Goal: Task Accomplishment & Management: Complete application form

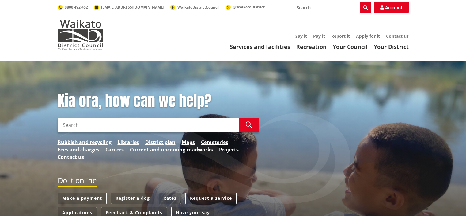
scroll to position [61, 0]
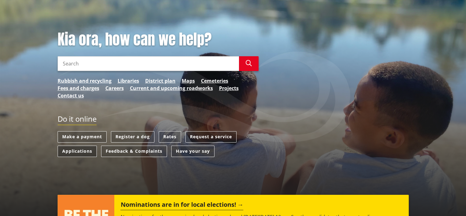
click at [72, 154] on link "Applications" at bounding box center [77, 150] width 39 height 11
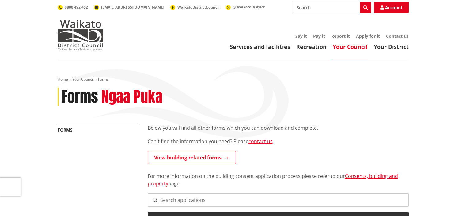
scroll to position [61, 0]
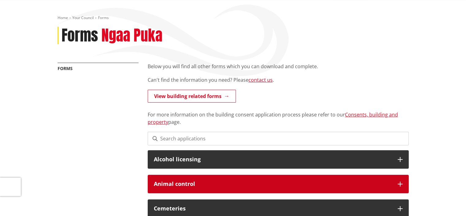
click at [236, 180] on div "Animal control" at bounding box center [278, 183] width 261 height 18
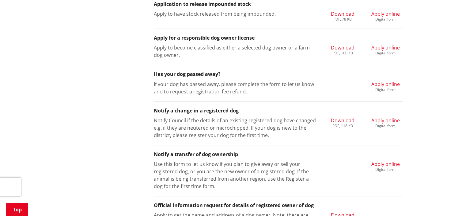
scroll to position [276, 0]
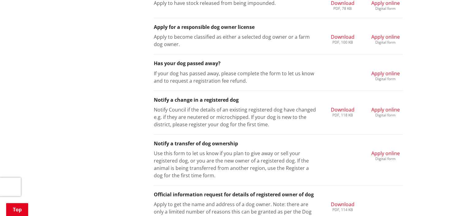
click at [376, 109] on span "Apply online" at bounding box center [386, 109] width 29 height 7
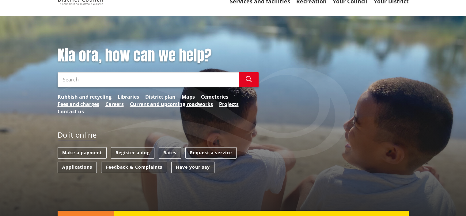
scroll to position [31, 0]
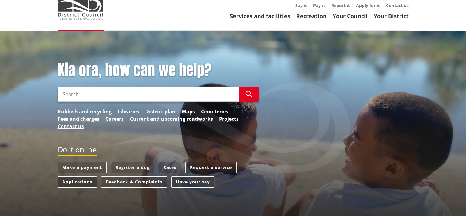
click at [87, 180] on link "Applications" at bounding box center [77, 181] width 39 height 11
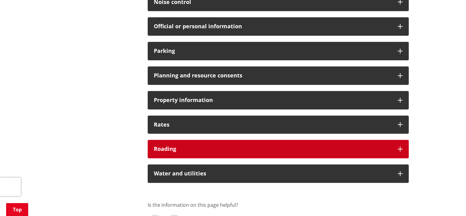
scroll to position [429, 0]
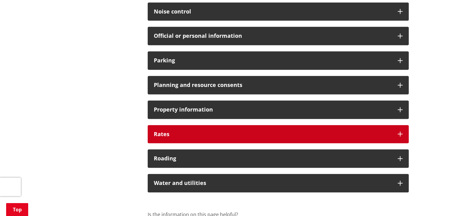
click at [242, 136] on h3 "Rates" at bounding box center [273, 134] width 238 height 6
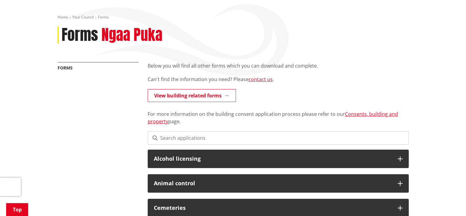
scroll to position [184, 0]
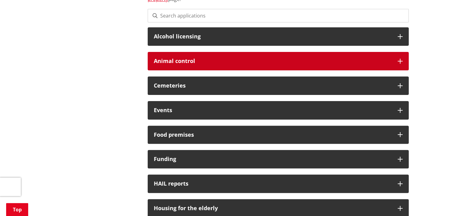
click at [304, 59] on h3 "Animal control" at bounding box center [273, 61] width 238 height 6
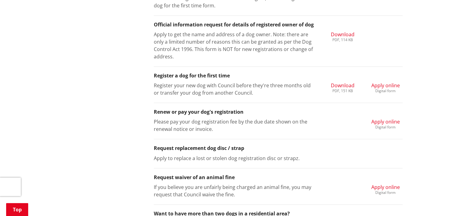
scroll to position [460, 0]
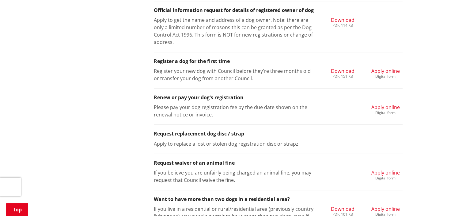
click at [376, 109] on span "Apply online" at bounding box center [386, 107] width 29 height 7
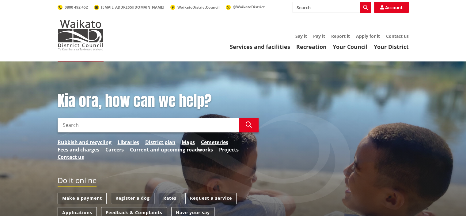
drag, startPoint x: 119, startPoint y: 123, endPoint x: 115, endPoint y: 135, distance: 12.7
click at [117, 124] on input "Search" at bounding box center [149, 124] width 182 height 15
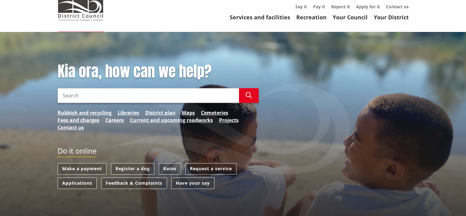
scroll to position [61, 0]
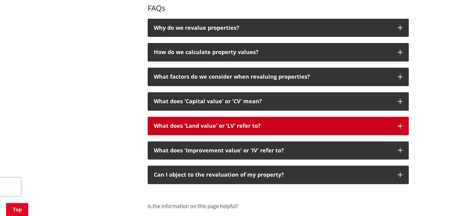
scroll to position [215, 0]
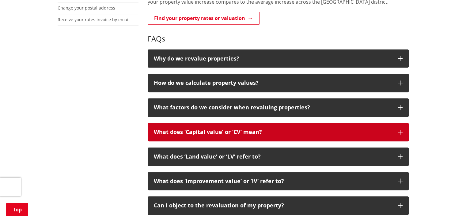
click at [280, 129] on p "What does ‘Capital value’ or ‘CV’ mean?" at bounding box center [273, 132] width 238 height 6
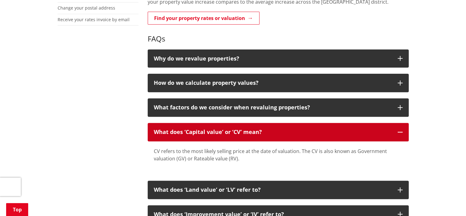
click at [285, 133] on p "What does ‘Capital value’ or ‘CV’ mean?" at bounding box center [273, 132] width 238 height 6
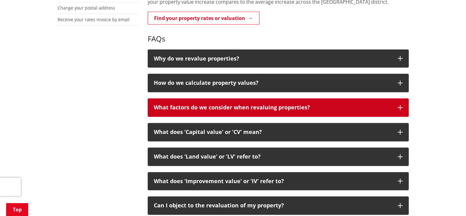
click at [286, 112] on button "What factors do we consider when revaluing properties?" at bounding box center [278, 107] width 261 height 18
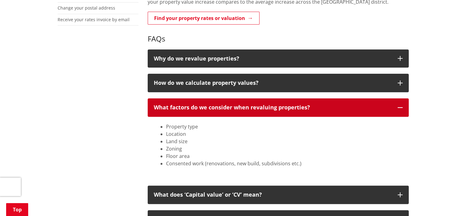
click at [287, 112] on button "What factors do we consider when revaluing properties?" at bounding box center [278, 107] width 261 height 18
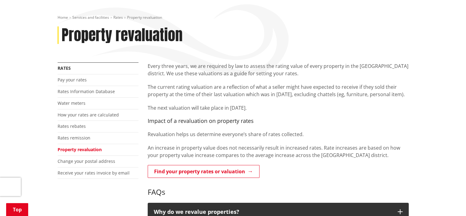
scroll to position [61, 0]
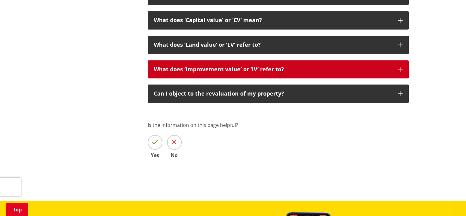
scroll to position [337, 0]
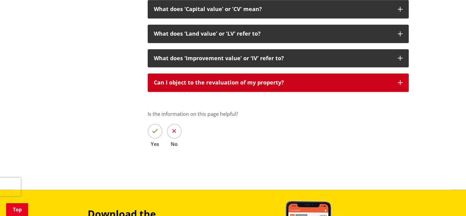
click at [254, 82] on p "Can I object to the revaluation of my property?" at bounding box center [273, 82] width 238 height 6
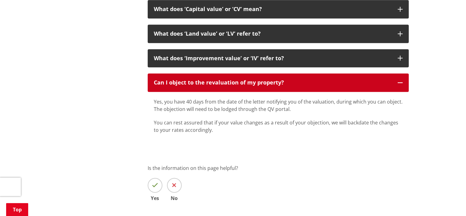
click at [280, 87] on button "Can I object to the revaluation of my property?" at bounding box center [278, 82] width 261 height 18
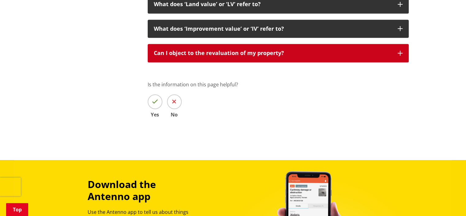
scroll to position [399, 0]
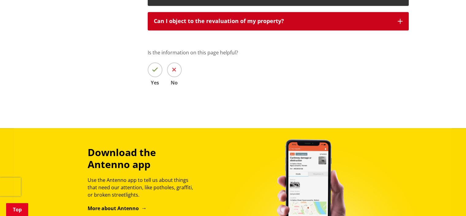
click at [318, 29] on button "Can I object to the revaluation of my property?" at bounding box center [278, 21] width 261 height 18
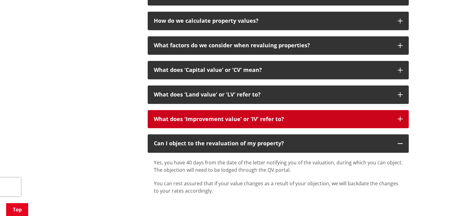
scroll to position [276, 0]
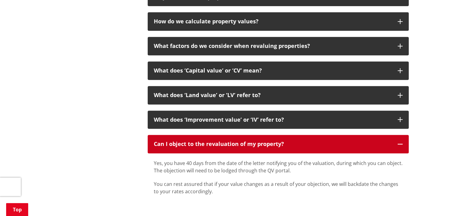
click at [233, 145] on p "Can I object to the revaluation of my property?" at bounding box center [273, 144] width 238 height 6
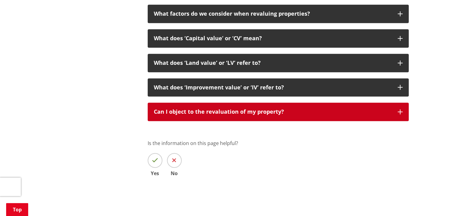
scroll to position [307, 0]
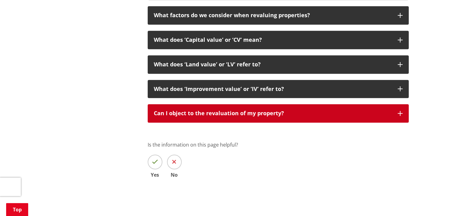
click at [272, 122] on button "Can I object to the revaluation of my property?" at bounding box center [278, 113] width 261 height 18
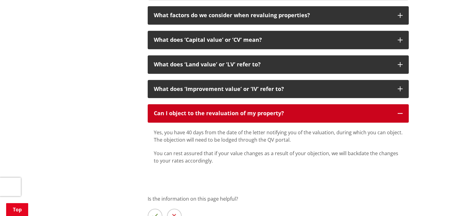
click at [273, 121] on button "Can I object to the revaluation of my property?" at bounding box center [278, 113] width 261 height 18
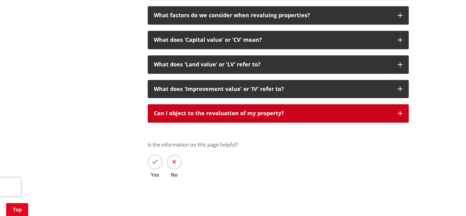
click at [273, 120] on button "Can I object to the revaluation of my property?" at bounding box center [278, 113] width 261 height 18
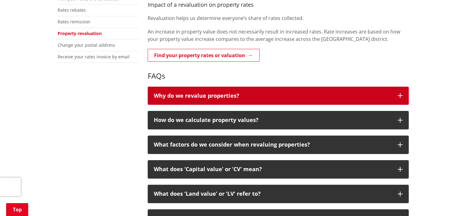
scroll to position [184, 0]
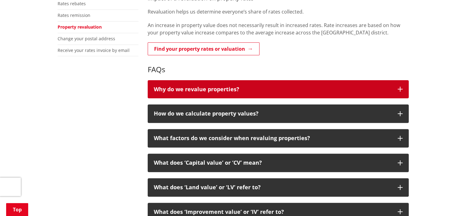
click at [266, 92] on p "Why do we revalue properties?" at bounding box center [273, 89] width 238 height 6
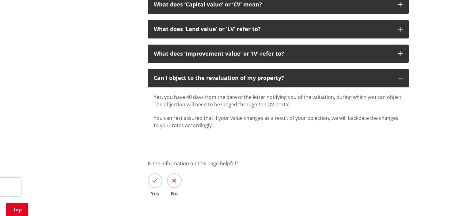
scroll to position [368, 0]
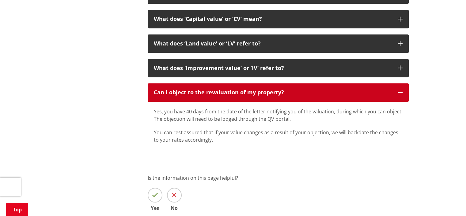
click at [263, 97] on button "Can I object to the revaluation of my property?" at bounding box center [278, 92] width 261 height 18
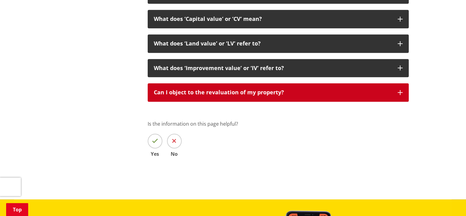
click at [263, 97] on button "Can I object to the revaluation of my property?" at bounding box center [278, 92] width 261 height 18
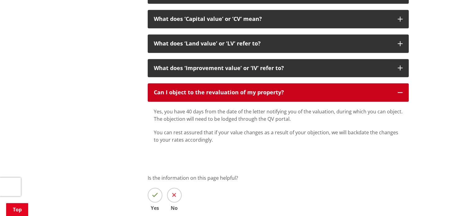
click at [264, 95] on p "Can I object to the revaluation of my property?" at bounding box center [273, 92] width 238 height 6
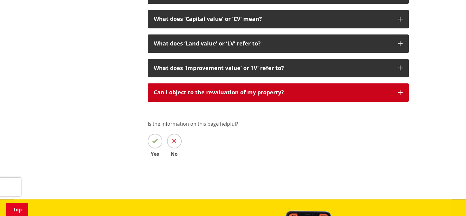
click at [309, 99] on button "Can I object to the revaluation of my property?" at bounding box center [278, 92] width 261 height 18
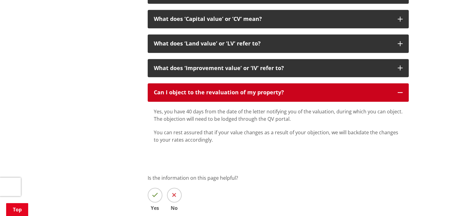
click at [308, 94] on p "Can I object to the revaluation of my property?" at bounding box center [273, 92] width 238 height 6
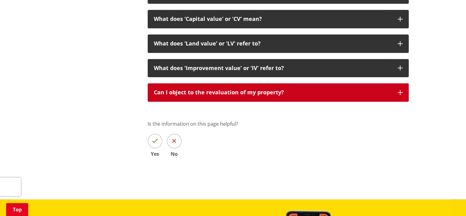
click at [308, 94] on p "Can I object to the revaluation of my property?" at bounding box center [273, 92] width 238 height 6
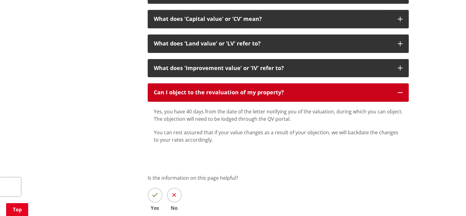
click at [308, 94] on p "Can I object to the revaluation of my property?" at bounding box center [273, 92] width 238 height 6
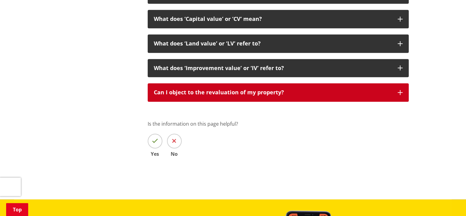
click at [308, 94] on p "Can I object to the revaluation of my property?" at bounding box center [273, 92] width 238 height 6
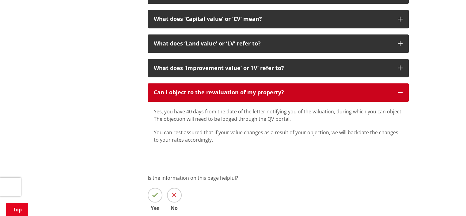
click at [403, 94] on button "Can I object to the revaluation of my property?" at bounding box center [278, 92] width 261 height 18
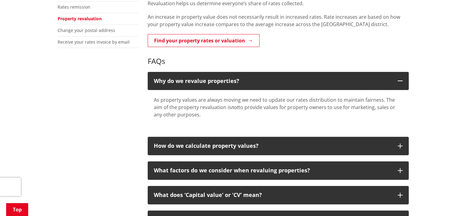
scroll to position [223, 0]
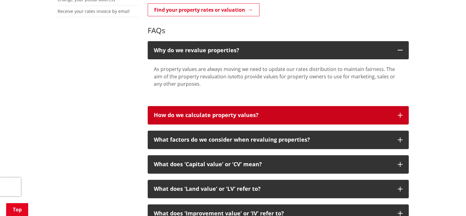
click at [273, 110] on button "How do we calculate property values?" at bounding box center [278, 115] width 261 height 18
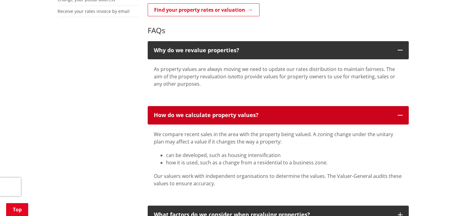
click at [273, 110] on button "How do we calculate property values?" at bounding box center [278, 115] width 261 height 18
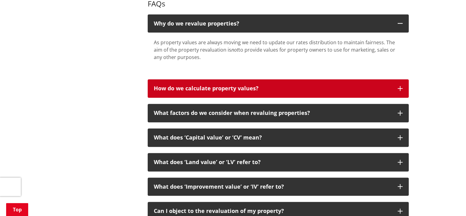
scroll to position [254, 0]
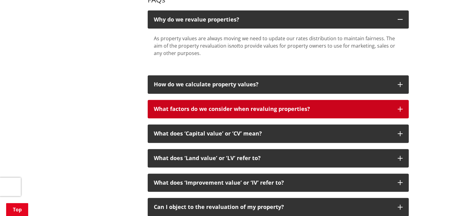
click at [266, 113] on button "What factors do we consider when revaluing properties?" at bounding box center [278, 109] width 261 height 18
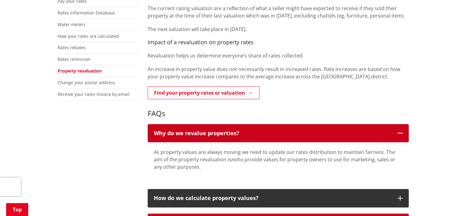
scroll to position [131, 0]
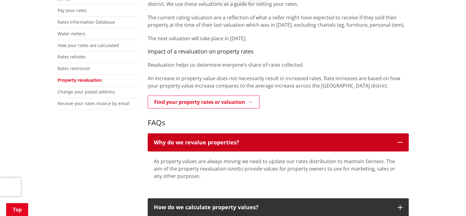
click at [203, 144] on p "Why do we revalue properties?" at bounding box center [273, 142] width 238 height 6
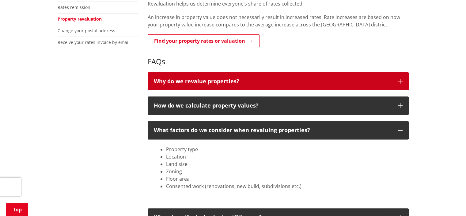
scroll to position [192, 0]
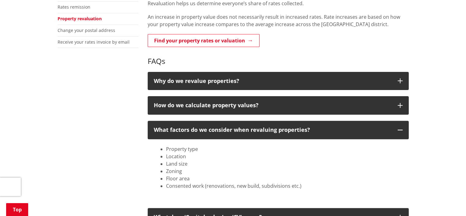
drag, startPoint x: 274, startPoint y: 81, endPoint x: 398, endPoint y: 46, distance: 128.9
click at [398, 46] on div "Find your property rates or valuation" at bounding box center [278, 41] width 261 height 14
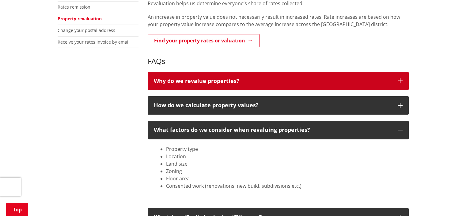
click at [311, 71] on div "Every three years, we are required by law to assess the rating value of every p…" at bounding box center [278, 152] width 270 height 441
click at [311, 72] on button "Why do we revalue properties?" at bounding box center [278, 81] width 261 height 18
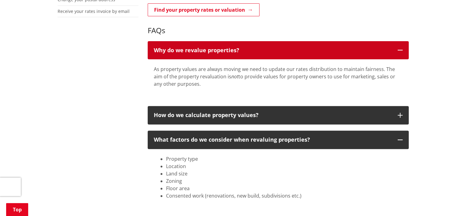
scroll to position [254, 0]
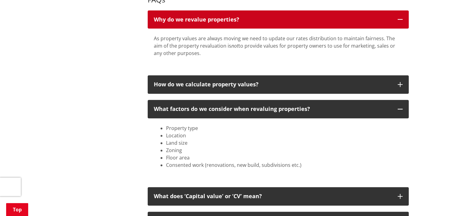
click at [331, 20] on p "Why do we revalue properties?" at bounding box center [273, 20] width 238 height 6
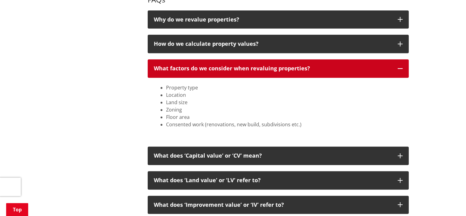
click at [269, 67] on p "What factors do we consider when revaluing properties?" at bounding box center [273, 68] width 238 height 6
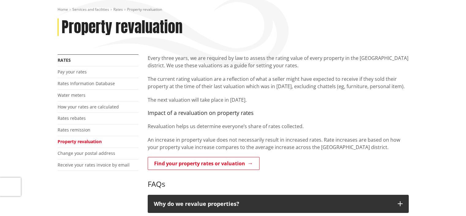
scroll to position [0, 0]
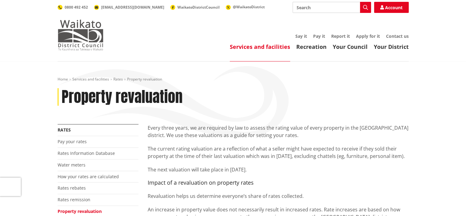
click at [84, 31] on img at bounding box center [81, 35] width 46 height 31
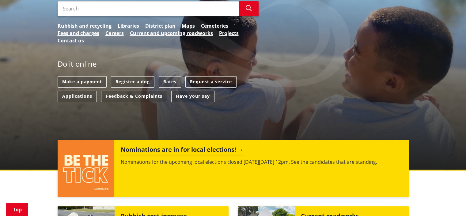
scroll to position [123, 0]
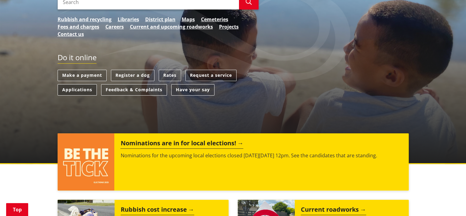
click at [87, 90] on link "Applications" at bounding box center [77, 89] width 39 height 11
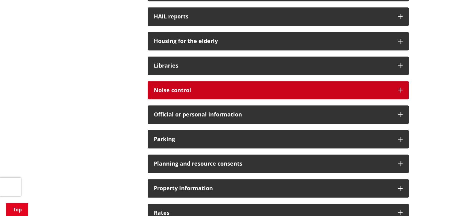
scroll to position [337, 0]
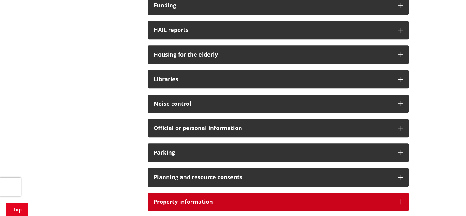
drag, startPoint x: 195, startPoint y: 207, endPoint x: 194, endPoint y: 202, distance: 5.3
click at [195, 207] on div "Property information" at bounding box center [278, 201] width 261 height 18
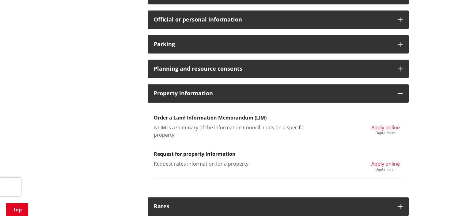
scroll to position [460, 0]
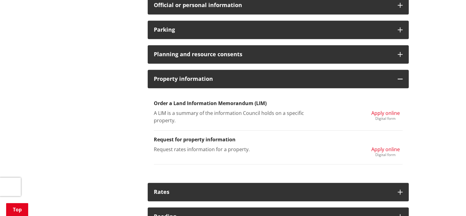
click at [379, 112] on span "Apply online" at bounding box center [386, 112] width 29 height 7
